Goal: Find specific page/section: Find specific page/section

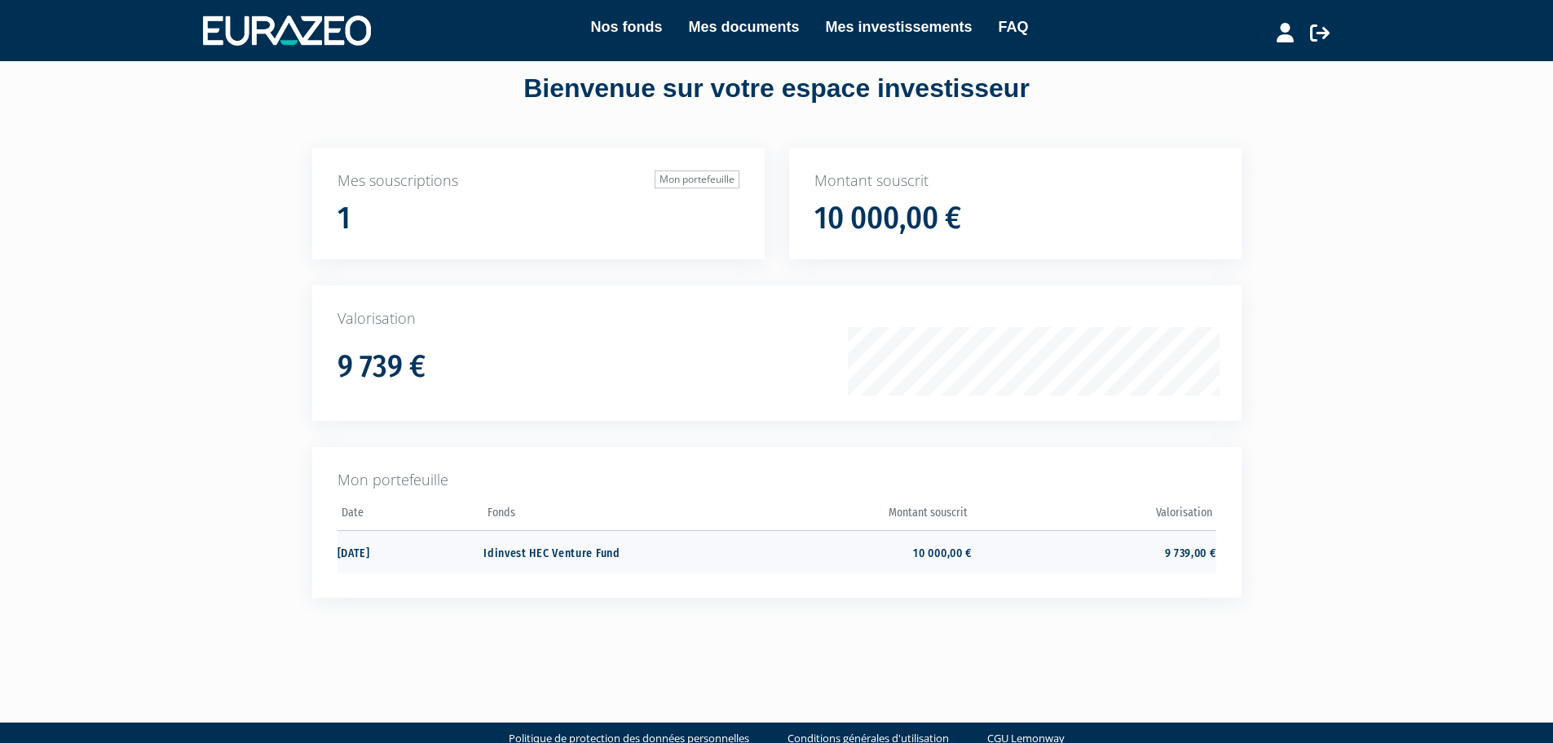
scroll to position [66, 0]
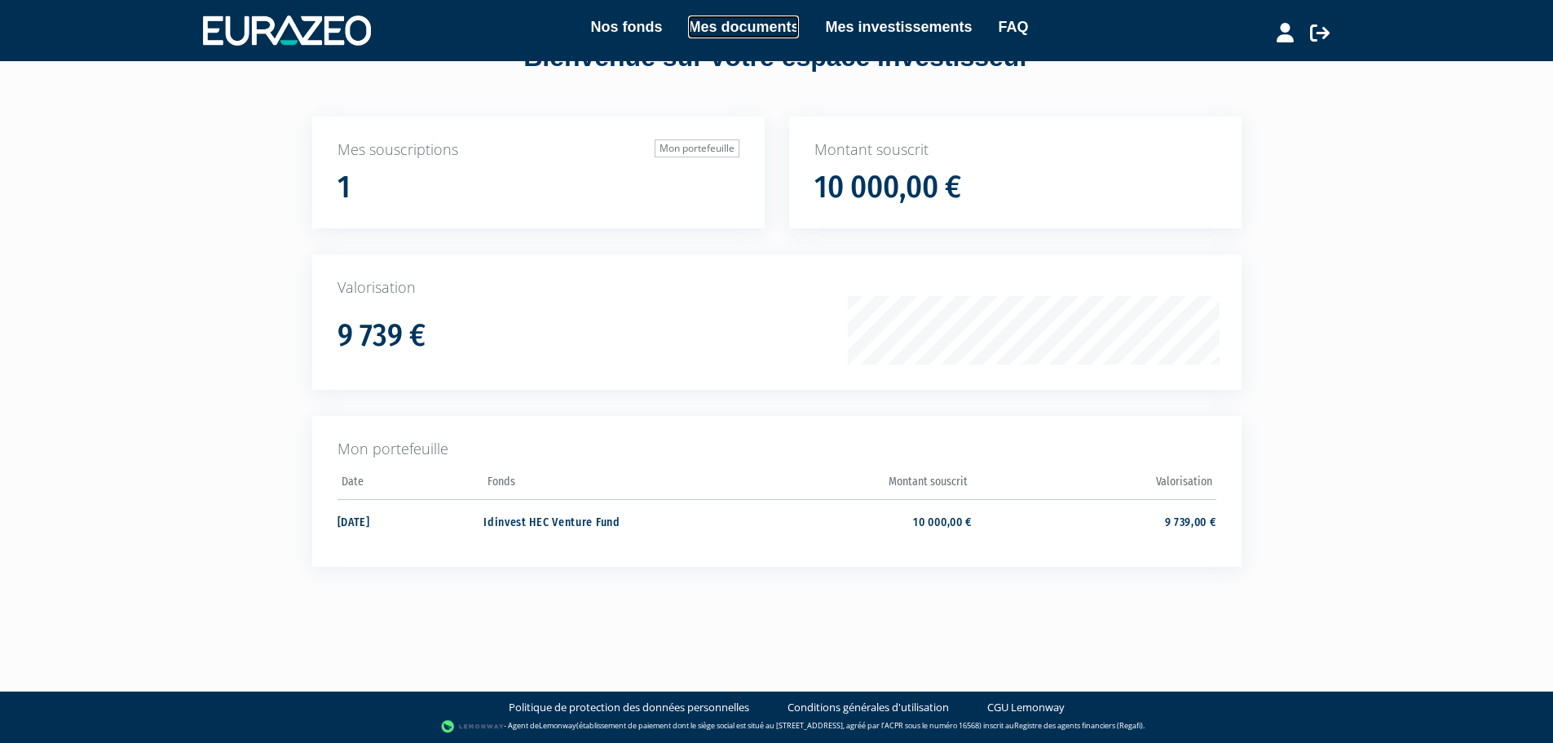
click at [754, 27] on link "Mes documents" at bounding box center [743, 26] width 111 height 23
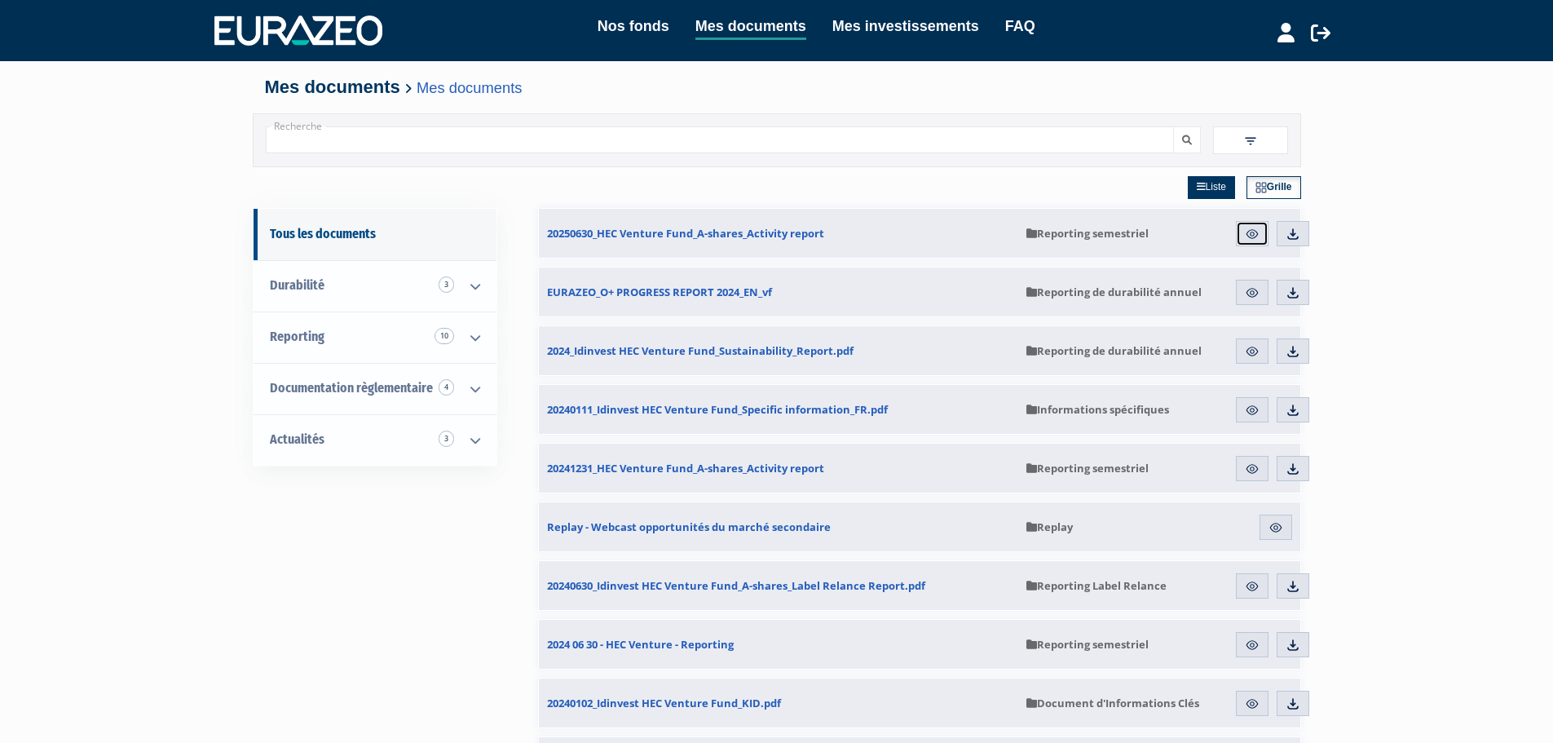
click at [1242, 236] on link "Aperçu" at bounding box center [1252, 234] width 33 height 26
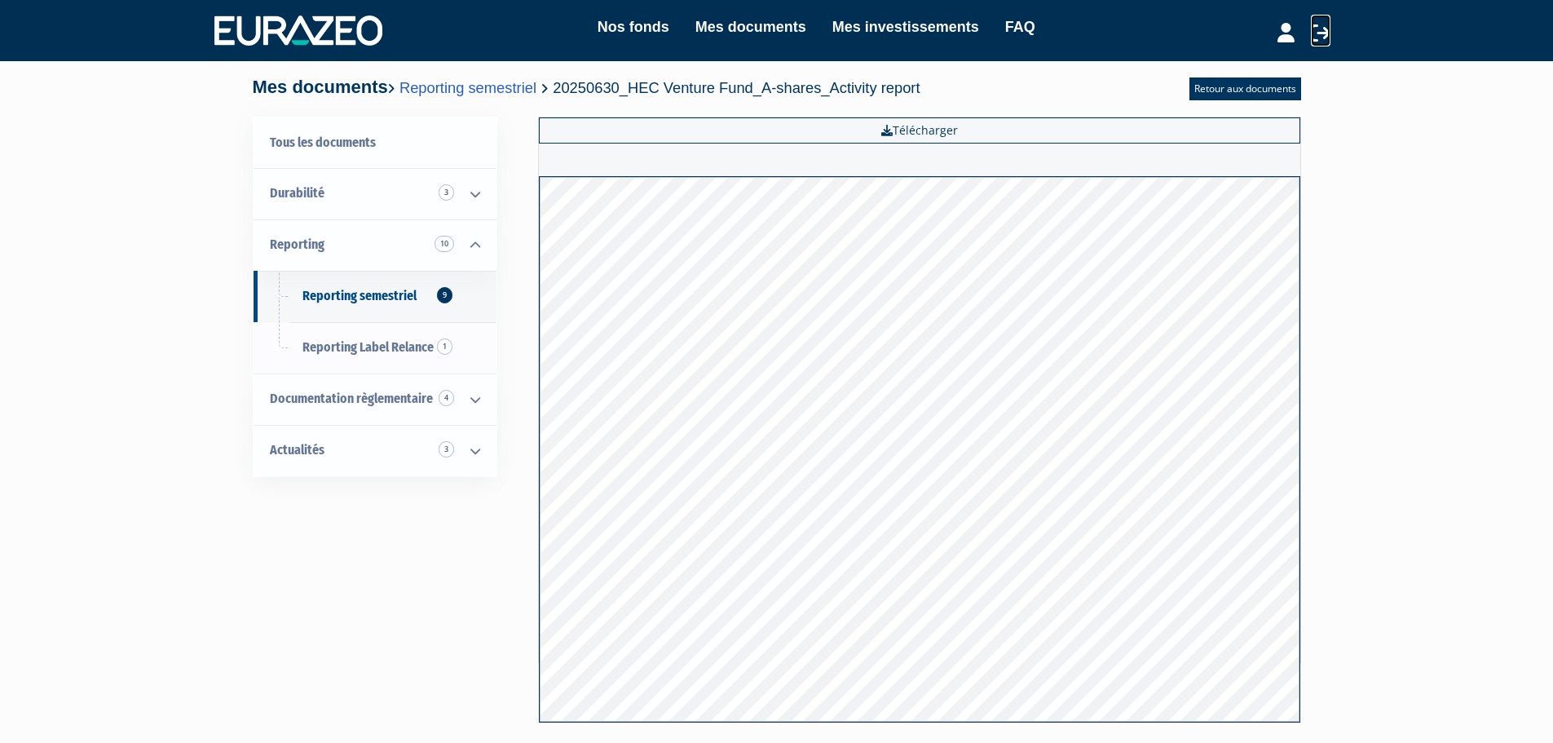
click at [1318, 31] on icon at bounding box center [1321, 33] width 20 height 20
